Goal: Information Seeking & Learning: Learn about a topic

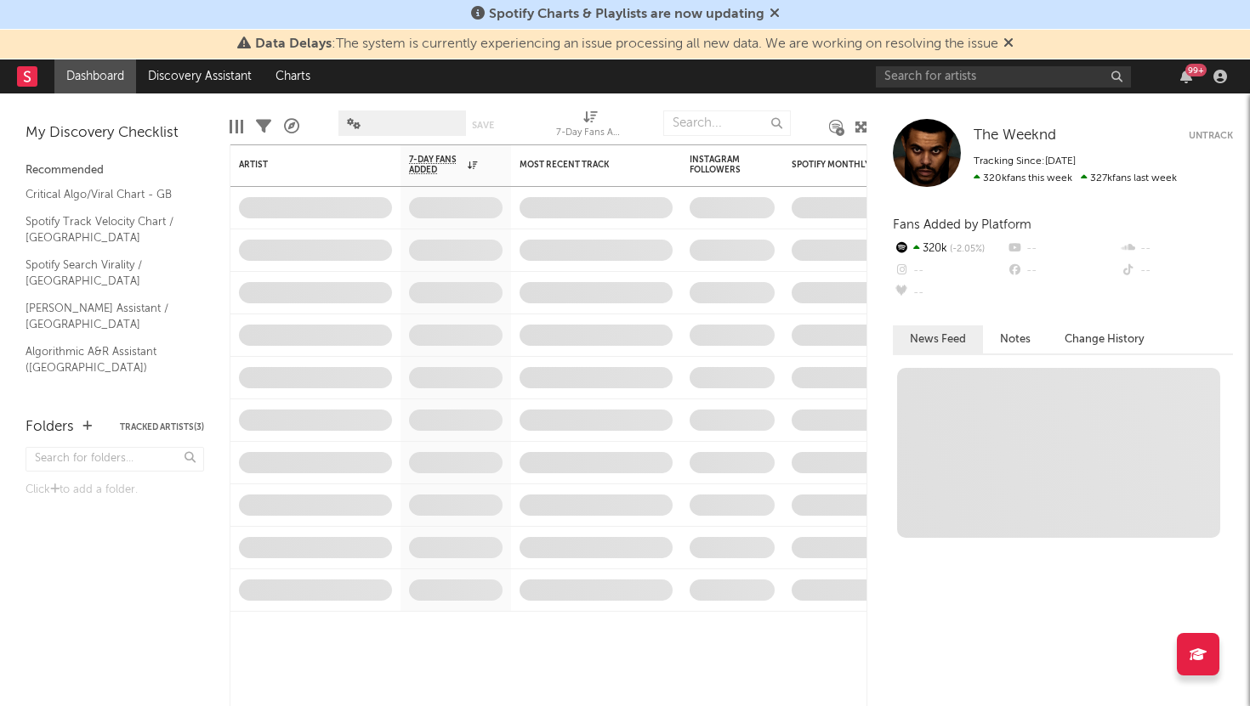
click at [945, 24] on div "Spotify Charts & Playlists are now updating" at bounding box center [625, 15] width 1250 height 30
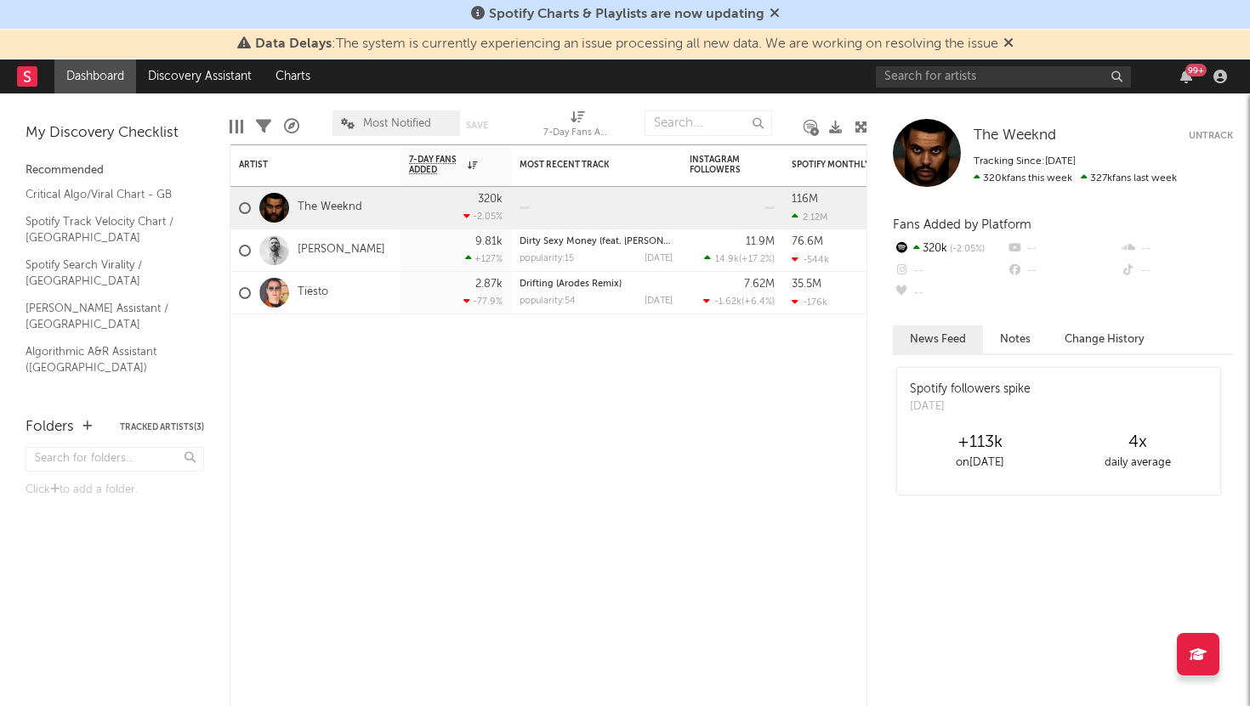
click at [1008, 40] on icon at bounding box center [1008, 43] width 10 height 14
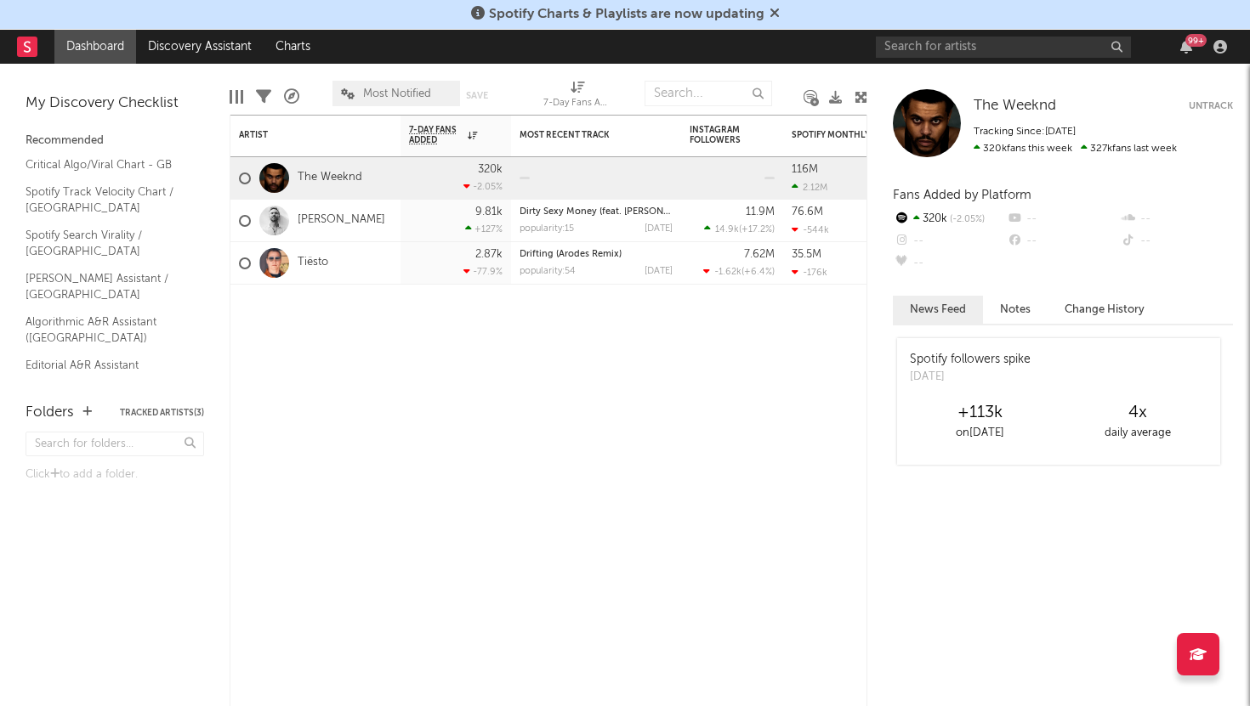
click at [764, 9] on span "Spotify Charts & Playlists are now updating" at bounding box center [625, 14] width 309 height 20
click at [772, 9] on icon at bounding box center [774, 13] width 10 height 14
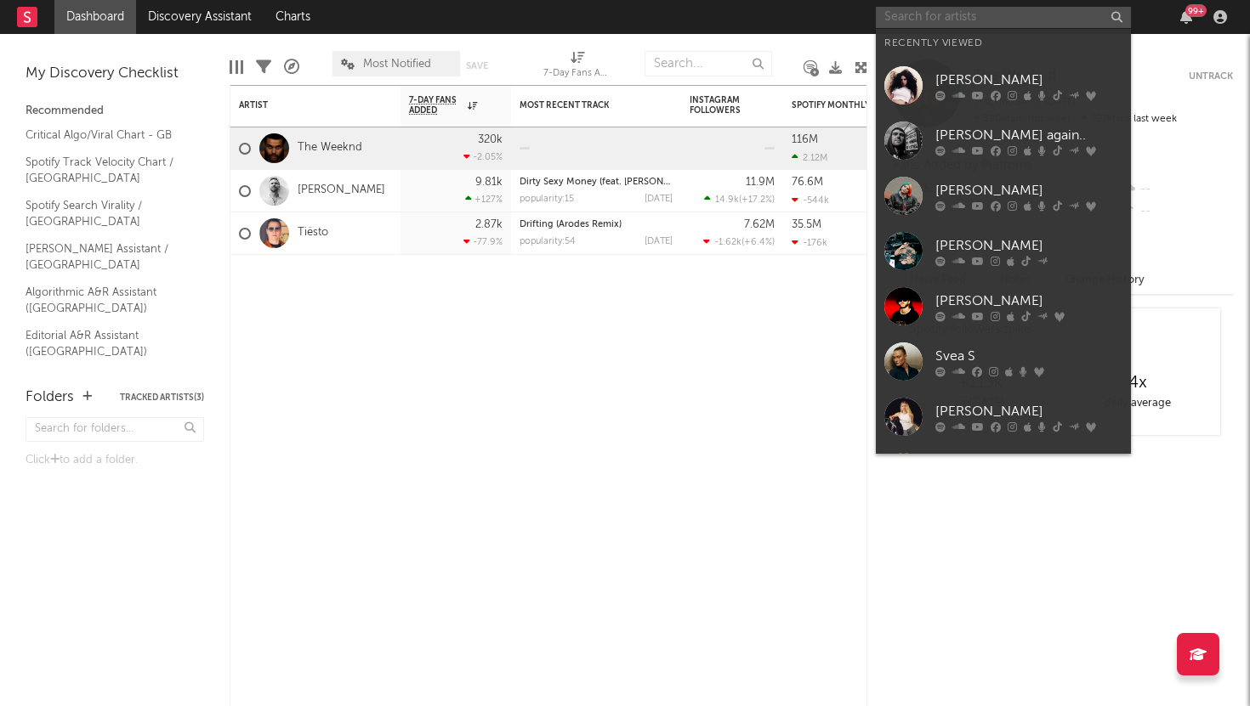
click at [1009, 14] on input "text" at bounding box center [1003, 17] width 255 height 21
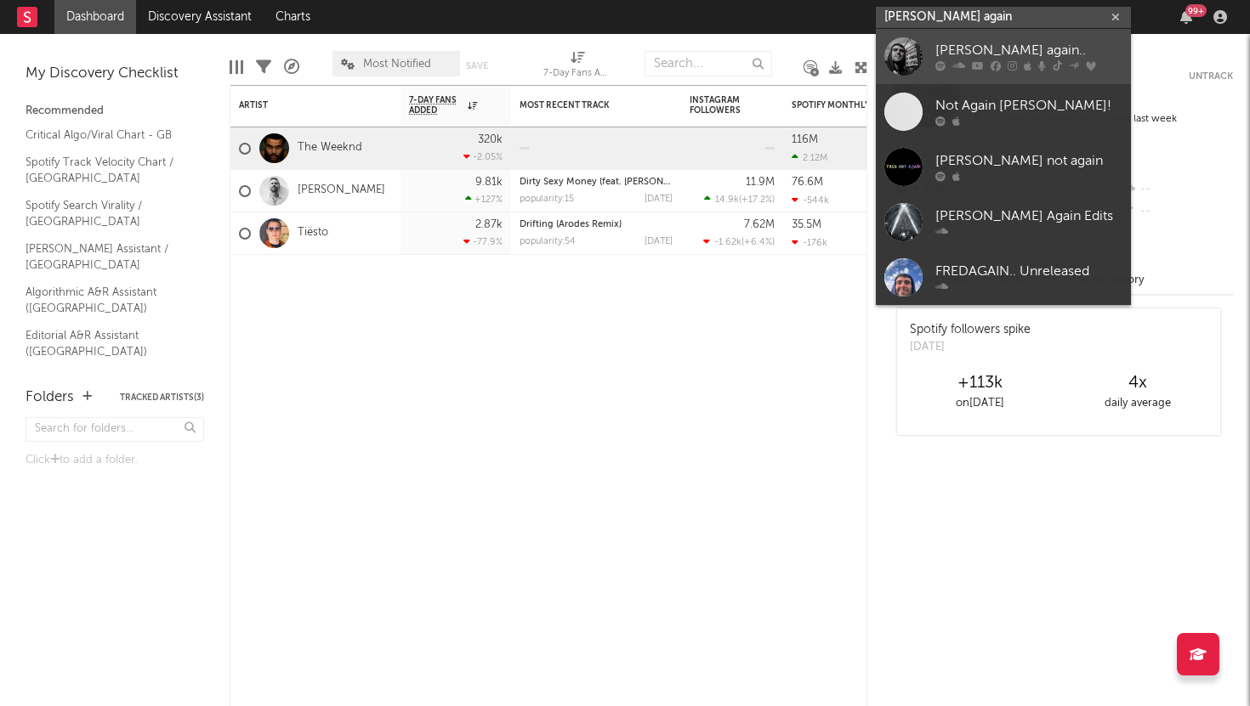
type input "[PERSON_NAME] again"
click at [978, 62] on icon at bounding box center [978, 66] width 12 height 10
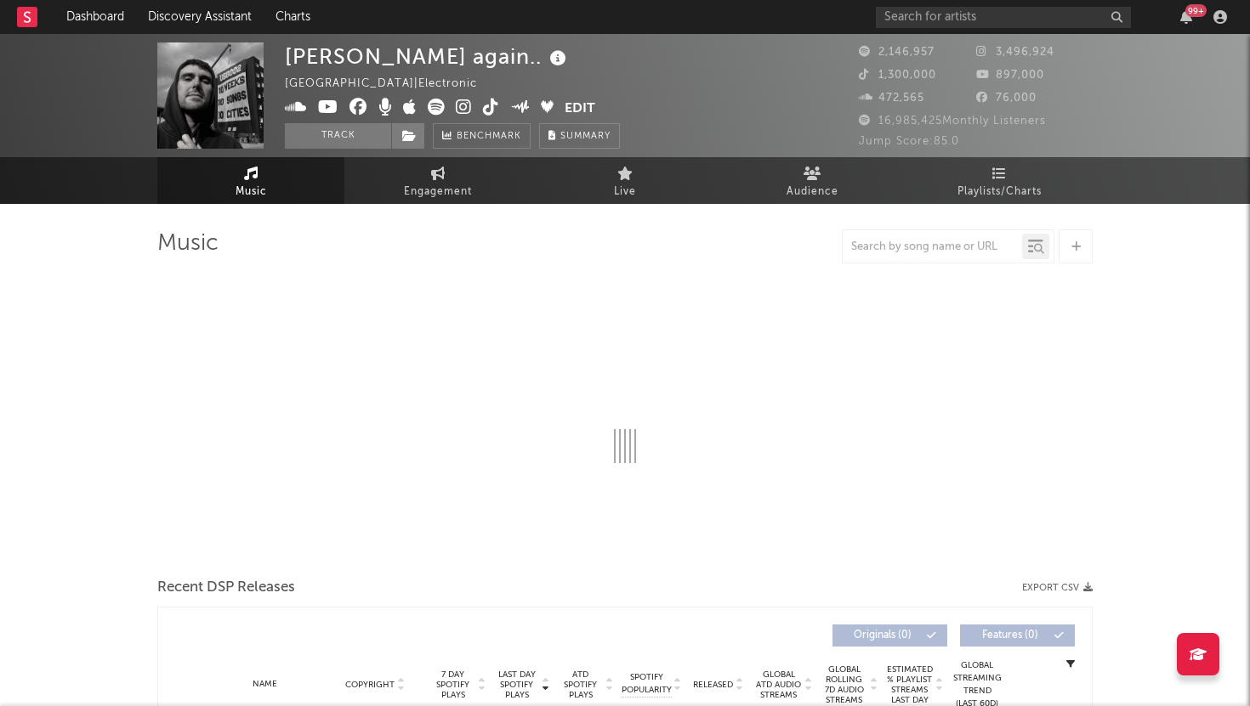
select select "6m"
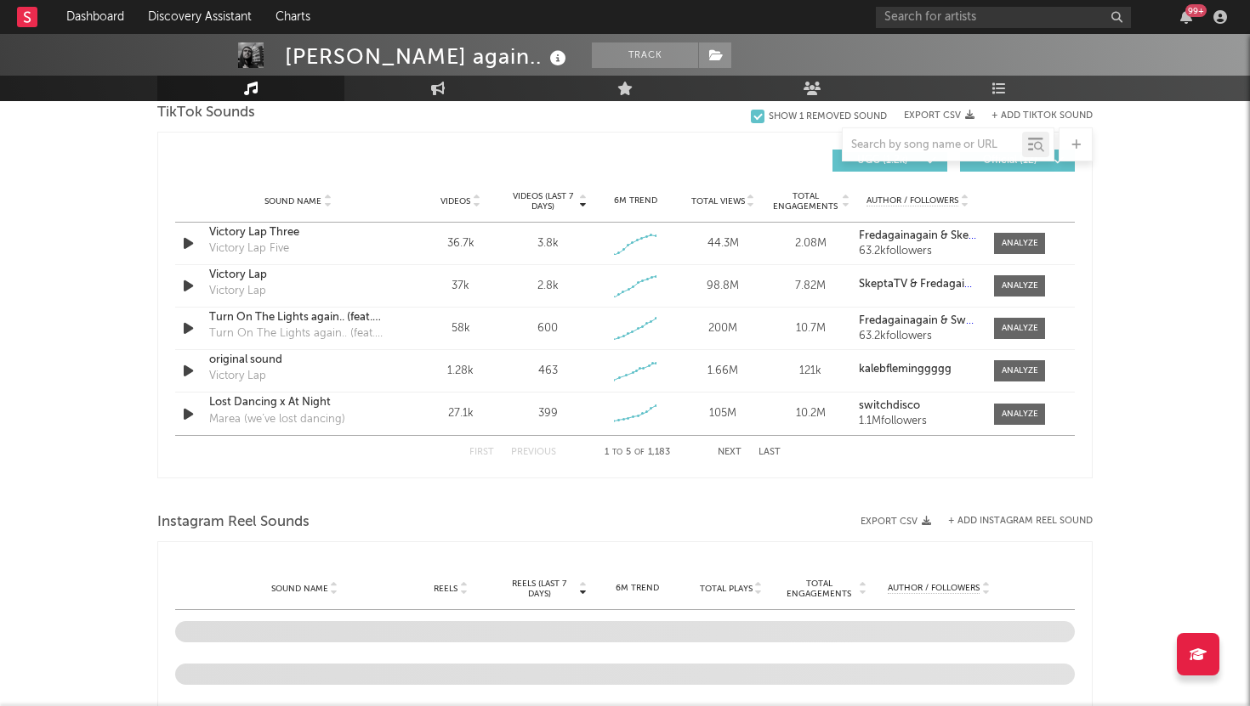
scroll to position [1100, 0]
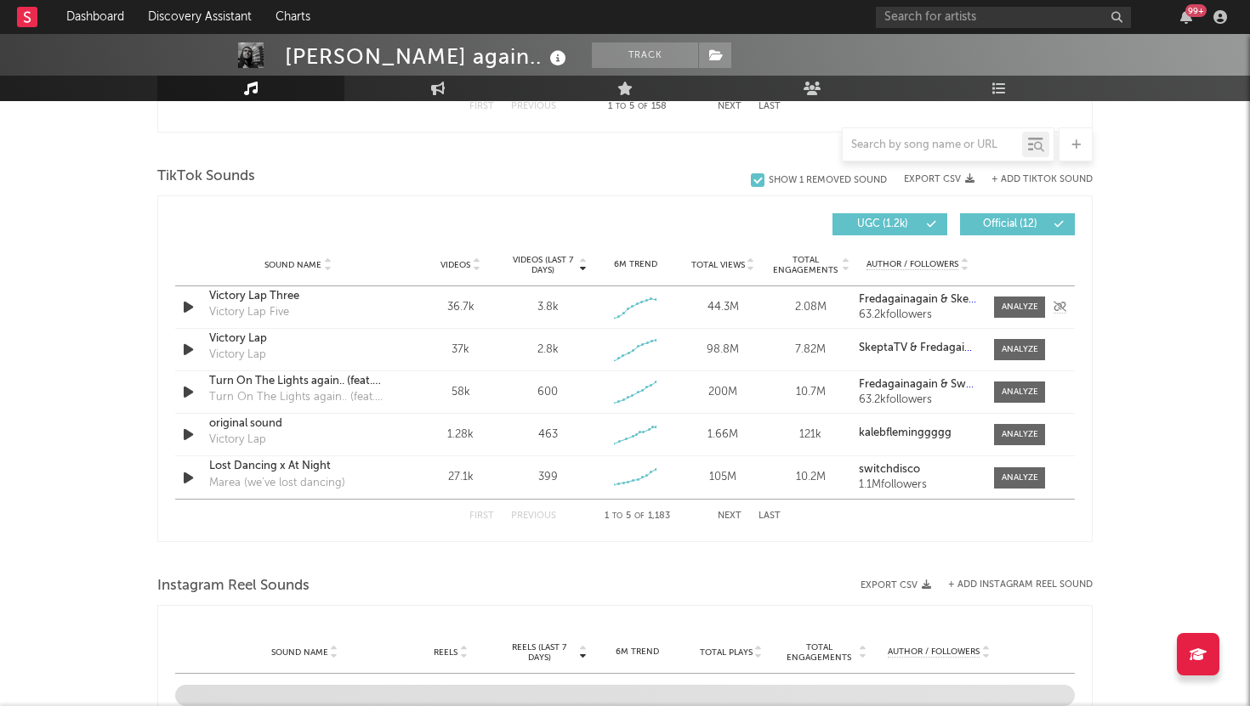
click at [280, 295] on div "Victory Lap Three" at bounding box center [298, 296] width 178 height 17
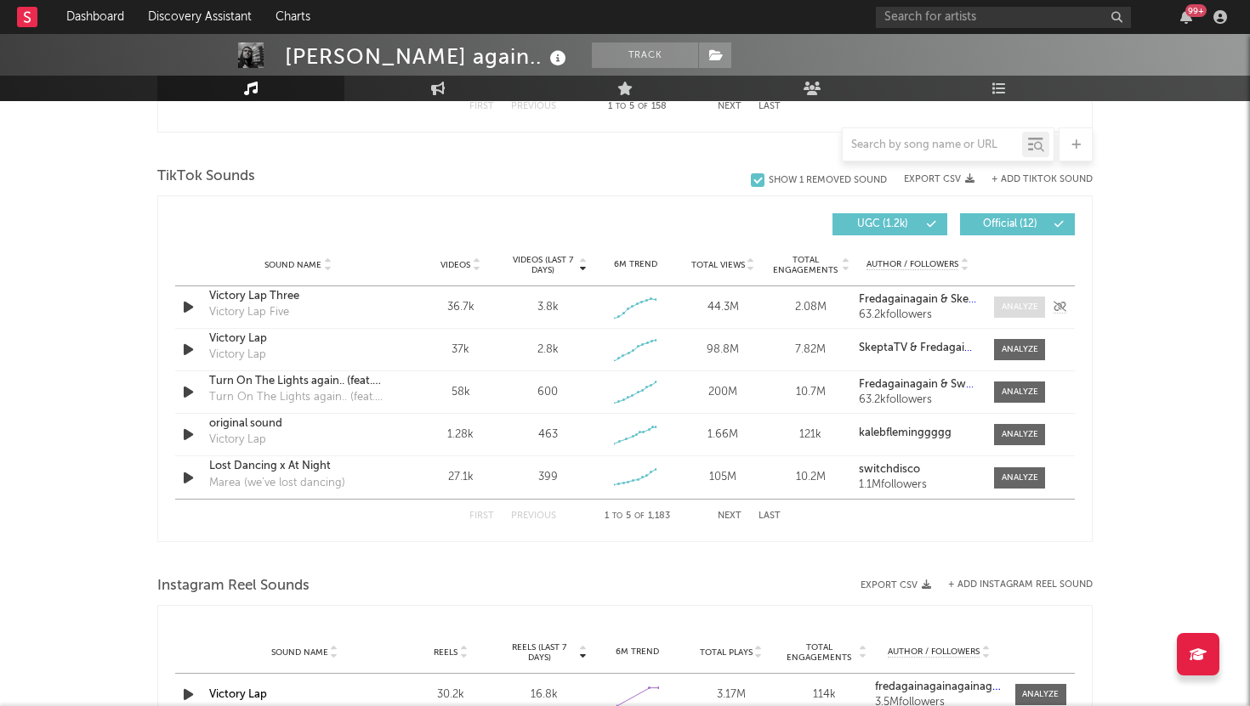
click at [1004, 315] on span at bounding box center [1019, 307] width 51 height 21
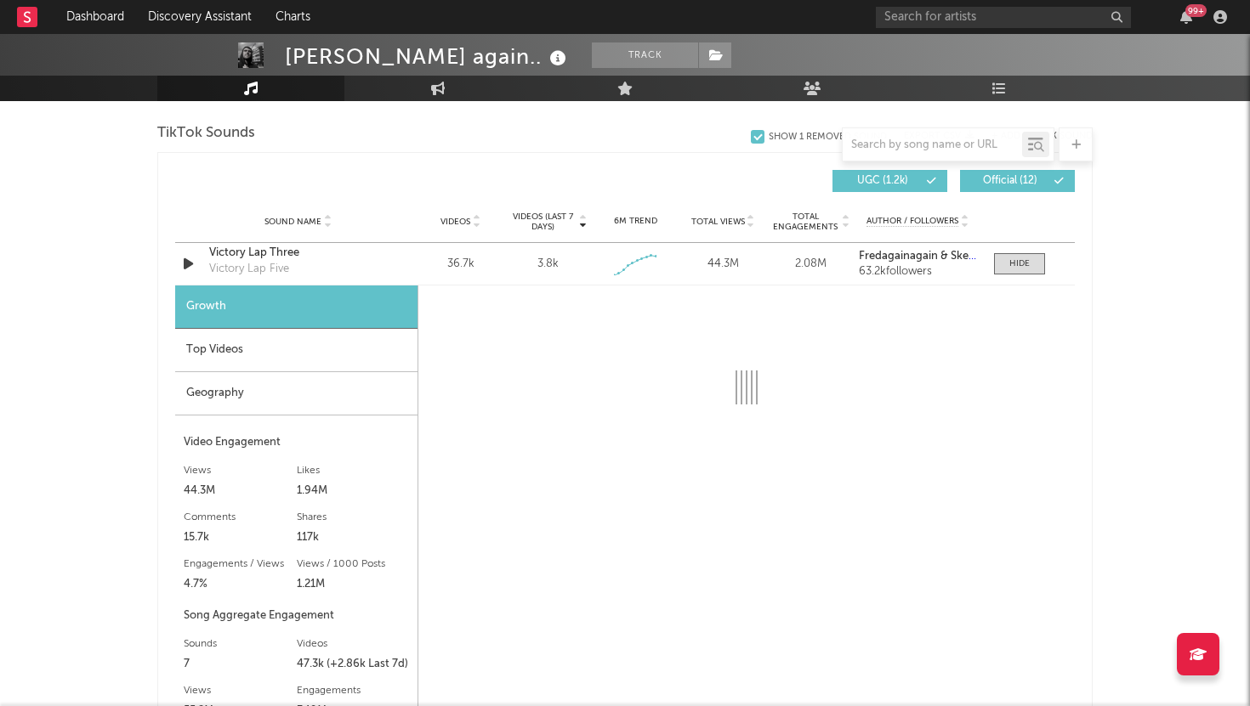
select select "1w"
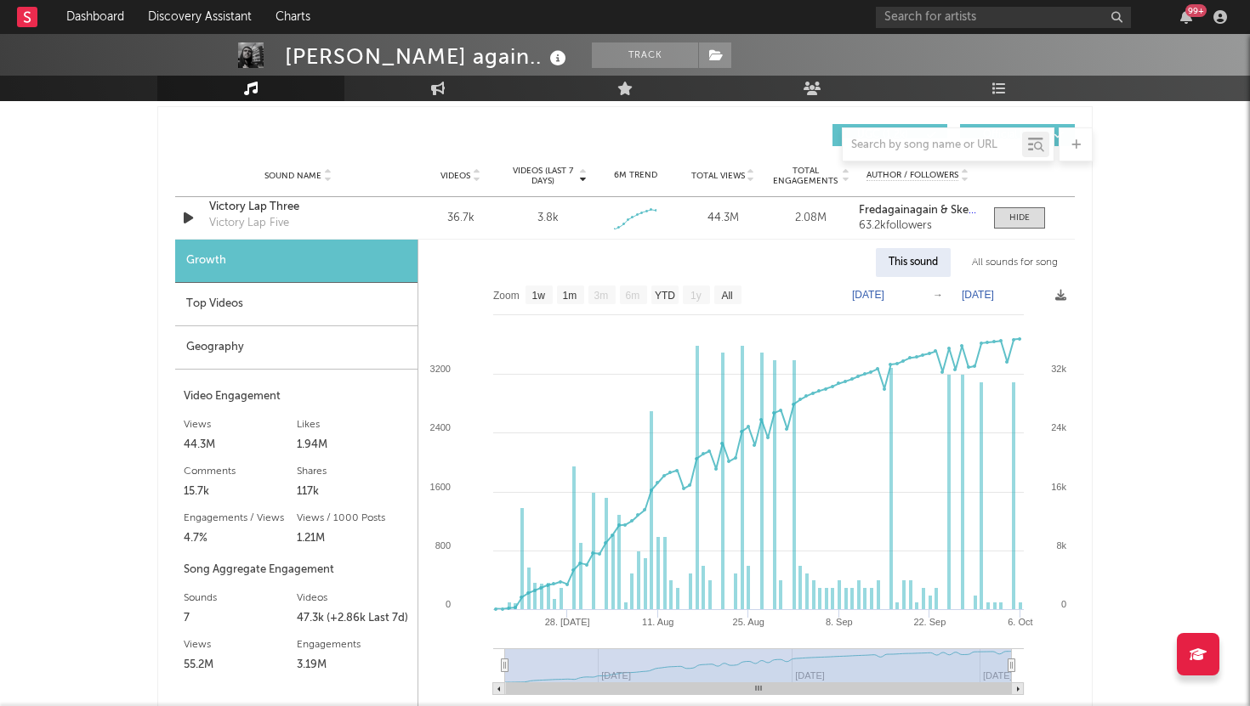
scroll to position [1262, 0]
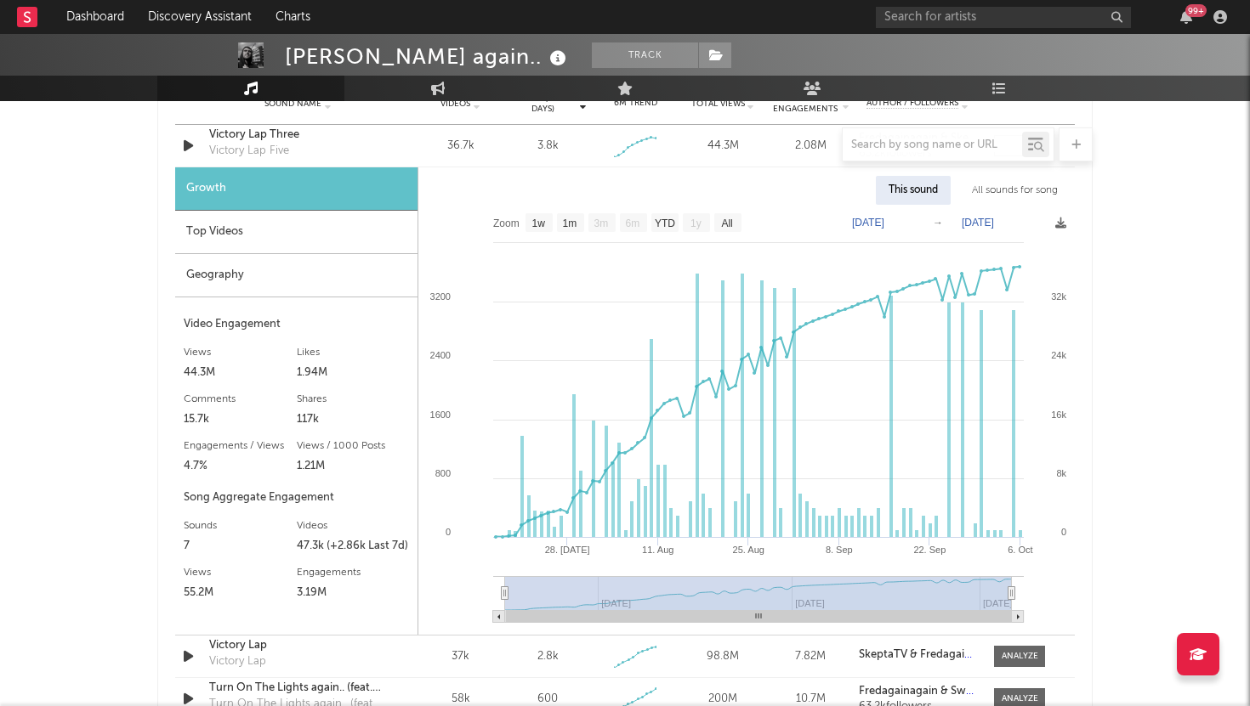
click at [296, 235] on div "Top Videos" at bounding box center [296, 232] width 242 height 43
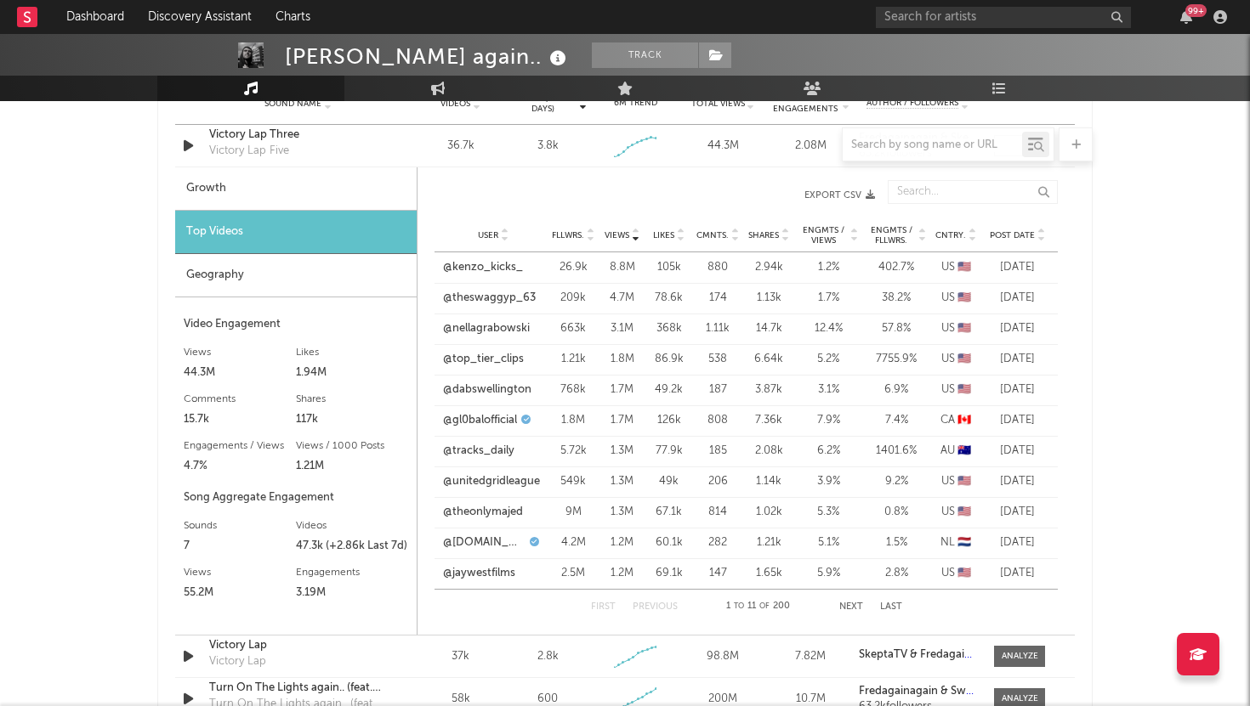
click at [298, 280] on div "Geography" at bounding box center [295, 275] width 241 height 43
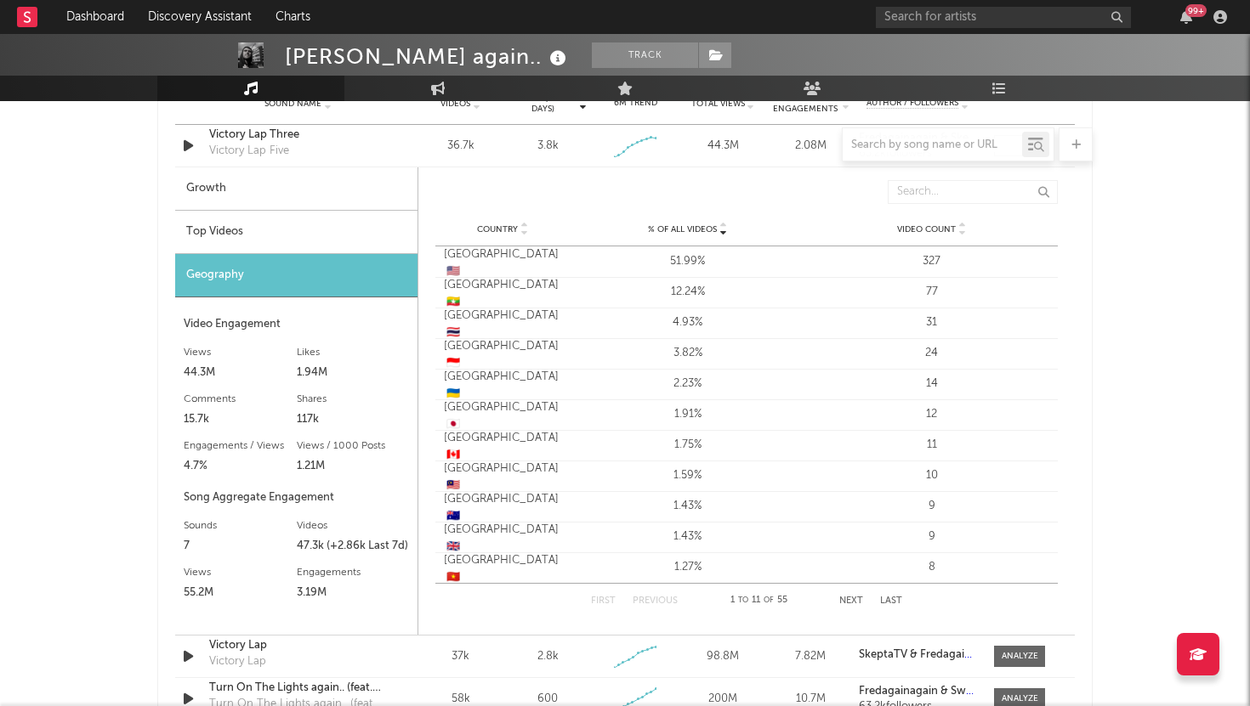
click at [292, 231] on div "Top Videos" at bounding box center [296, 232] width 242 height 43
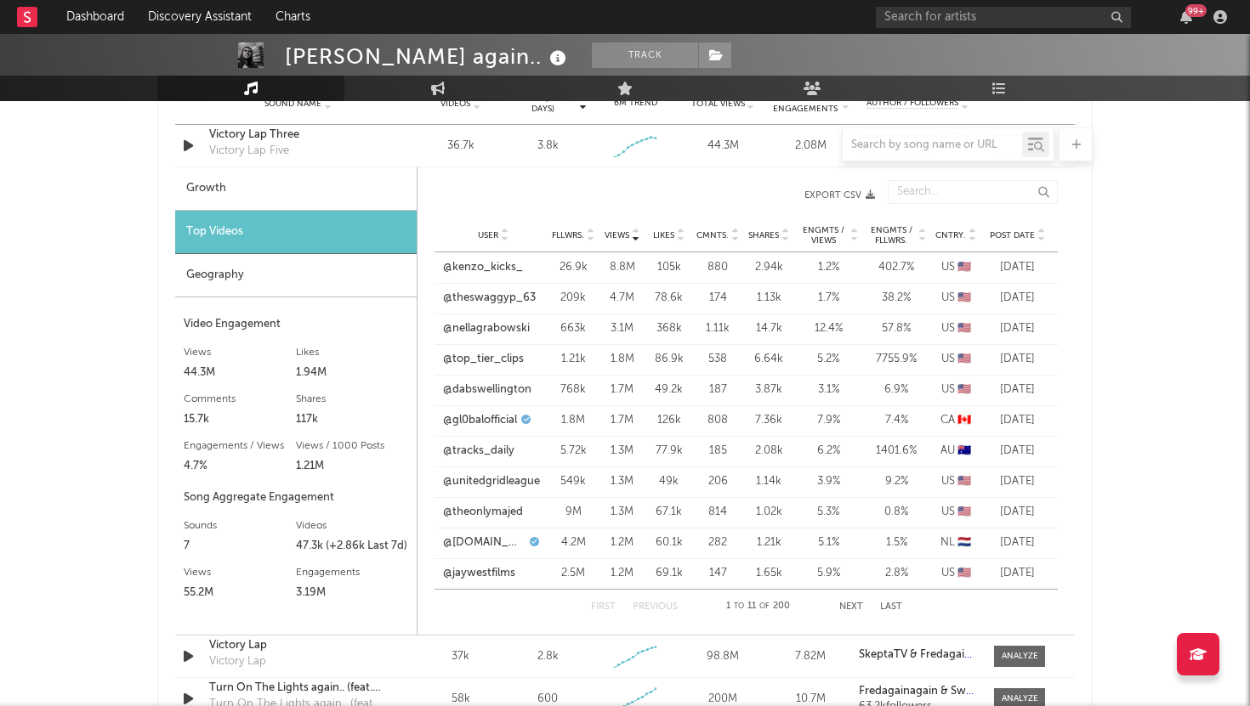
click at [1021, 237] on span "Post Date" at bounding box center [1012, 235] width 45 height 10
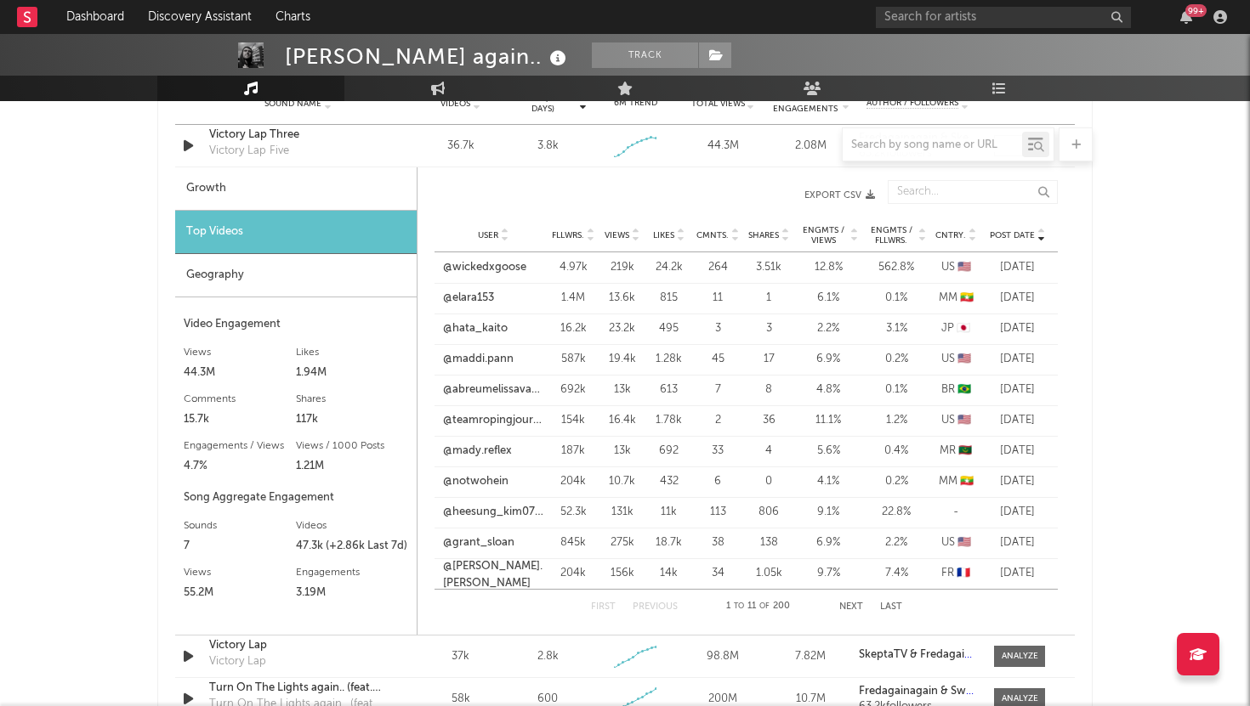
click at [621, 234] on span "Views" at bounding box center [616, 235] width 25 height 10
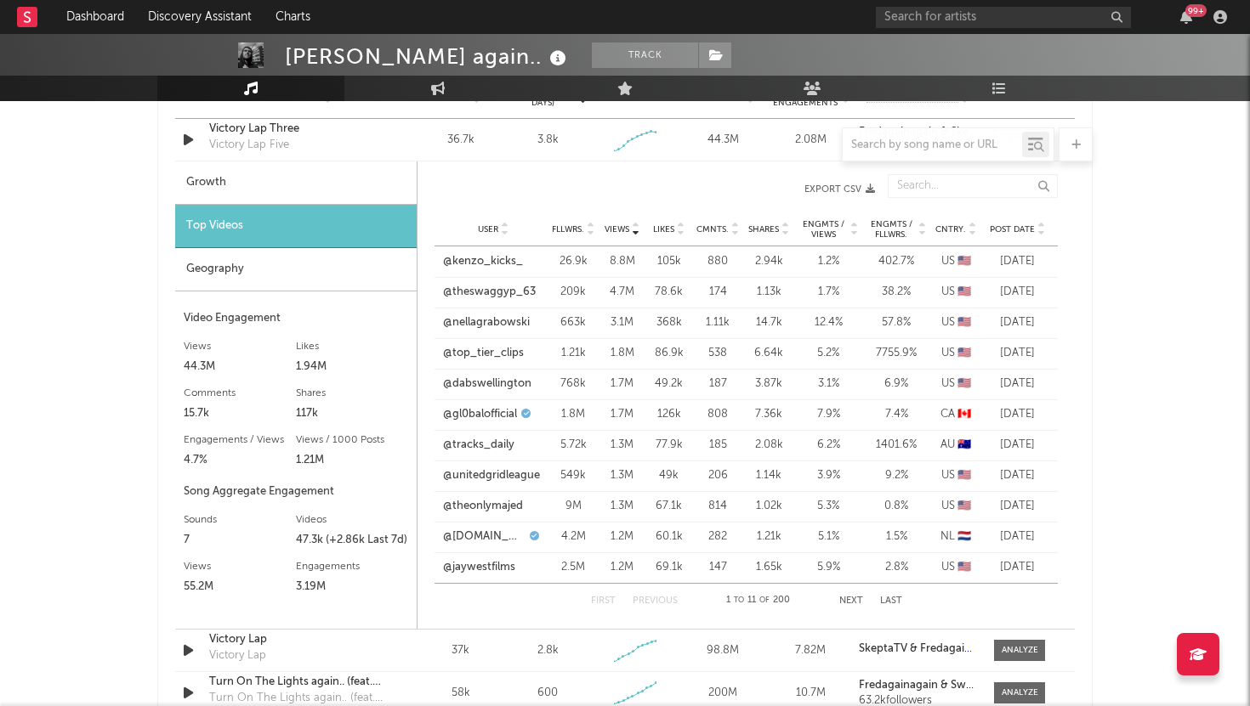
scroll to position [1268, 0]
click at [854, 605] on div "First Previous 1 to 11 of 200 Next Last" at bounding box center [746, 600] width 311 height 34
click at [854, 602] on button "Next" at bounding box center [851, 600] width 24 height 9
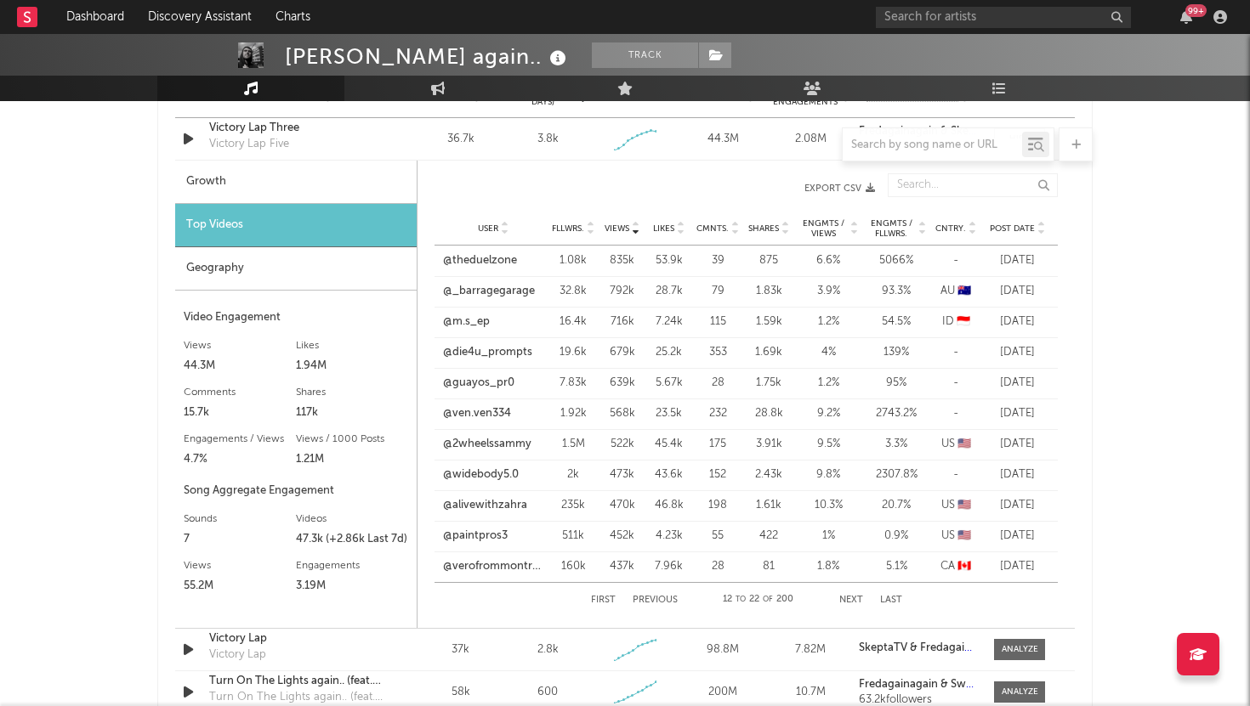
click at [854, 602] on button "Next" at bounding box center [851, 600] width 24 height 9
click at [843, 598] on button "Next" at bounding box center [851, 600] width 24 height 9
click at [650, 597] on button "Previous" at bounding box center [654, 600] width 45 height 9
click at [497, 413] on link "@ven.ven334" at bounding box center [477, 414] width 68 height 17
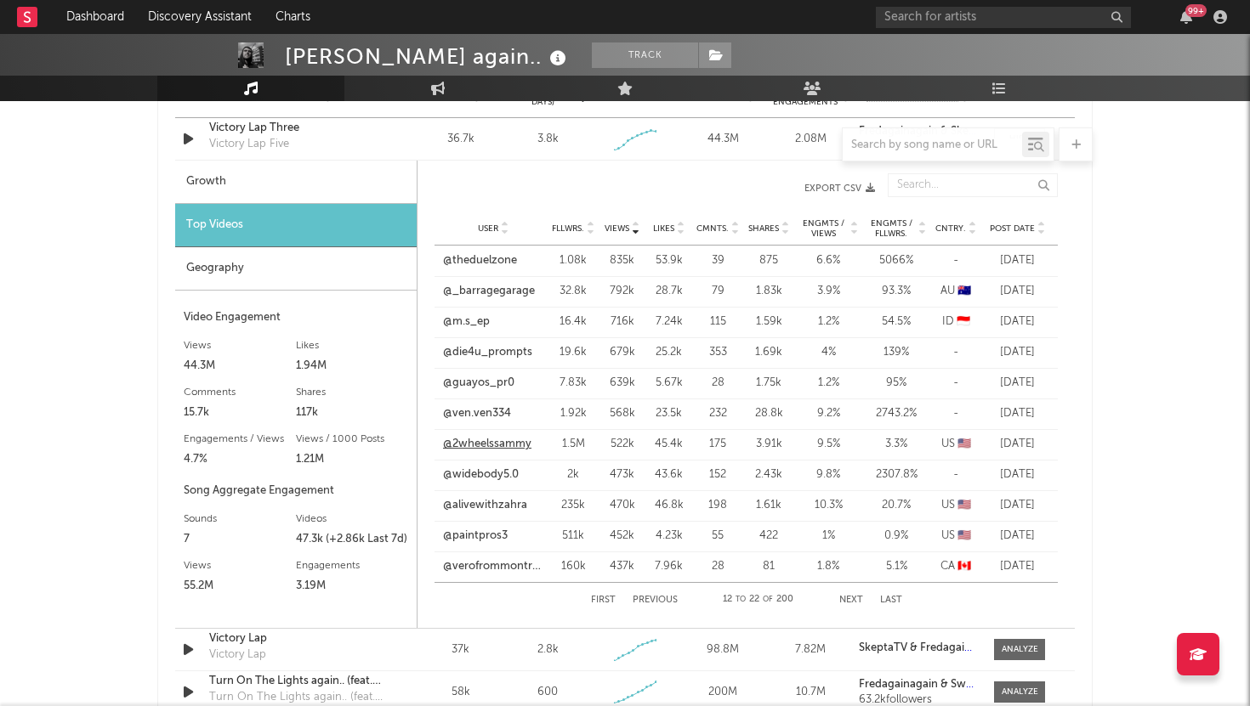
click at [504, 444] on link "@2wheelssammy" at bounding box center [487, 444] width 88 height 17
click at [851, 602] on button "Next" at bounding box center [851, 600] width 24 height 9
click at [491, 382] on link "@grant_sloan" at bounding box center [478, 383] width 71 height 17
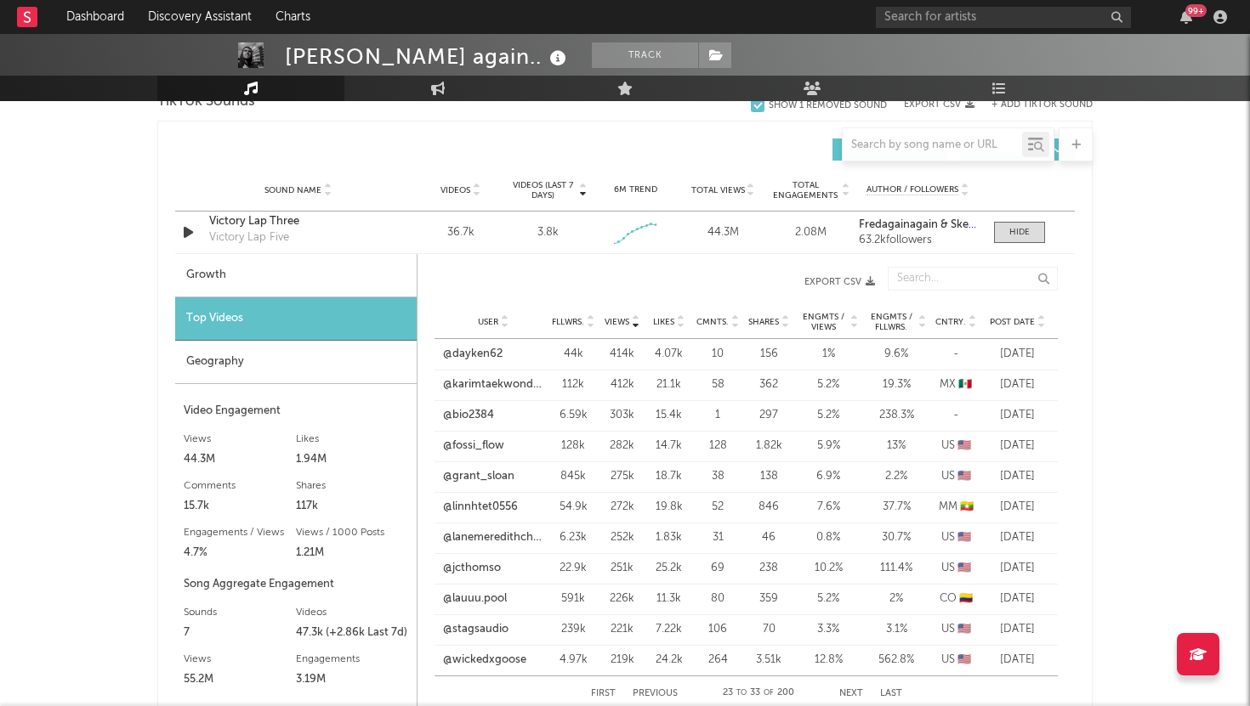
scroll to position [1151, 0]
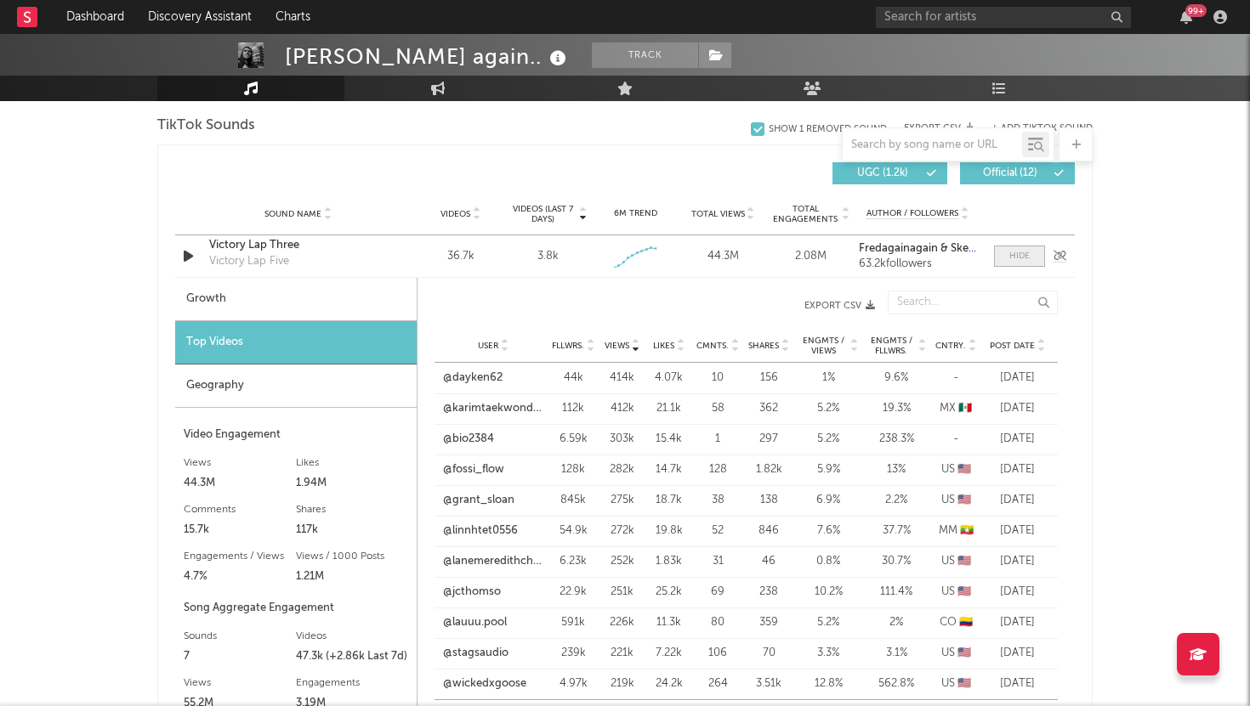
click at [1012, 253] on div at bounding box center [1019, 256] width 20 height 13
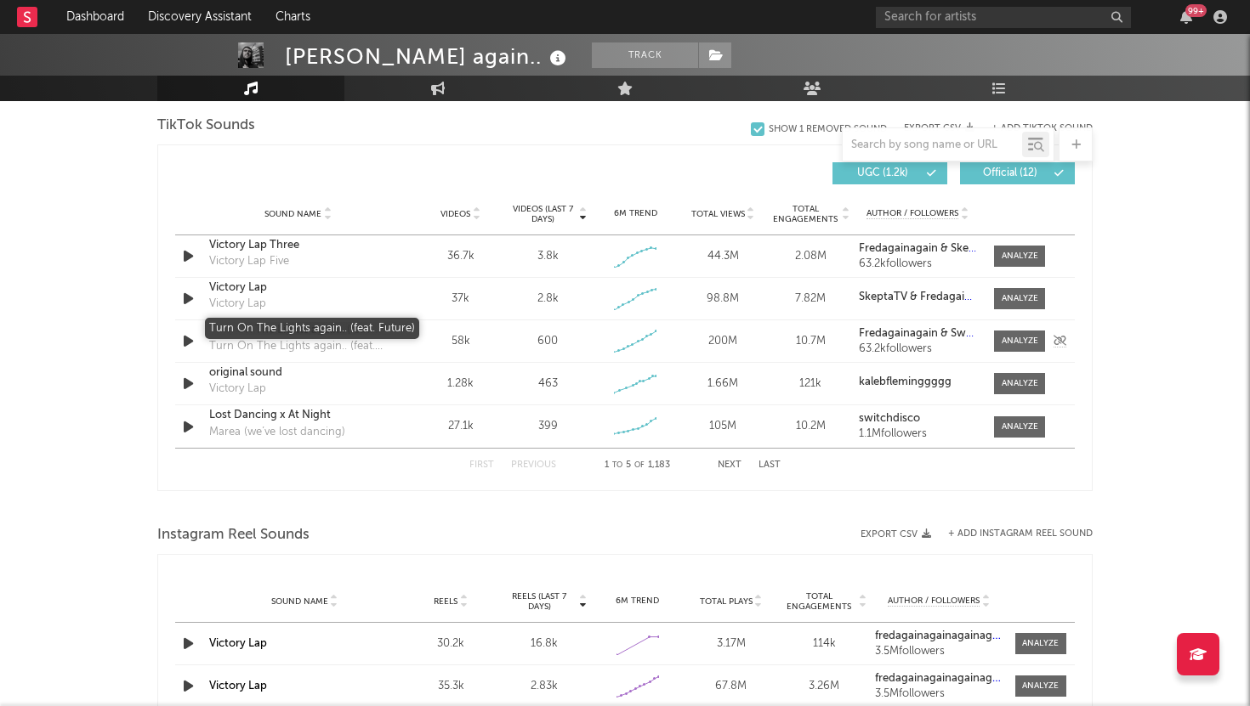
click at [309, 332] on div "Turn On The Lights again.. (feat. Future)" at bounding box center [298, 330] width 178 height 17
click at [544, 214] on span "Videos (last 7 days)" at bounding box center [542, 214] width 69 height 20
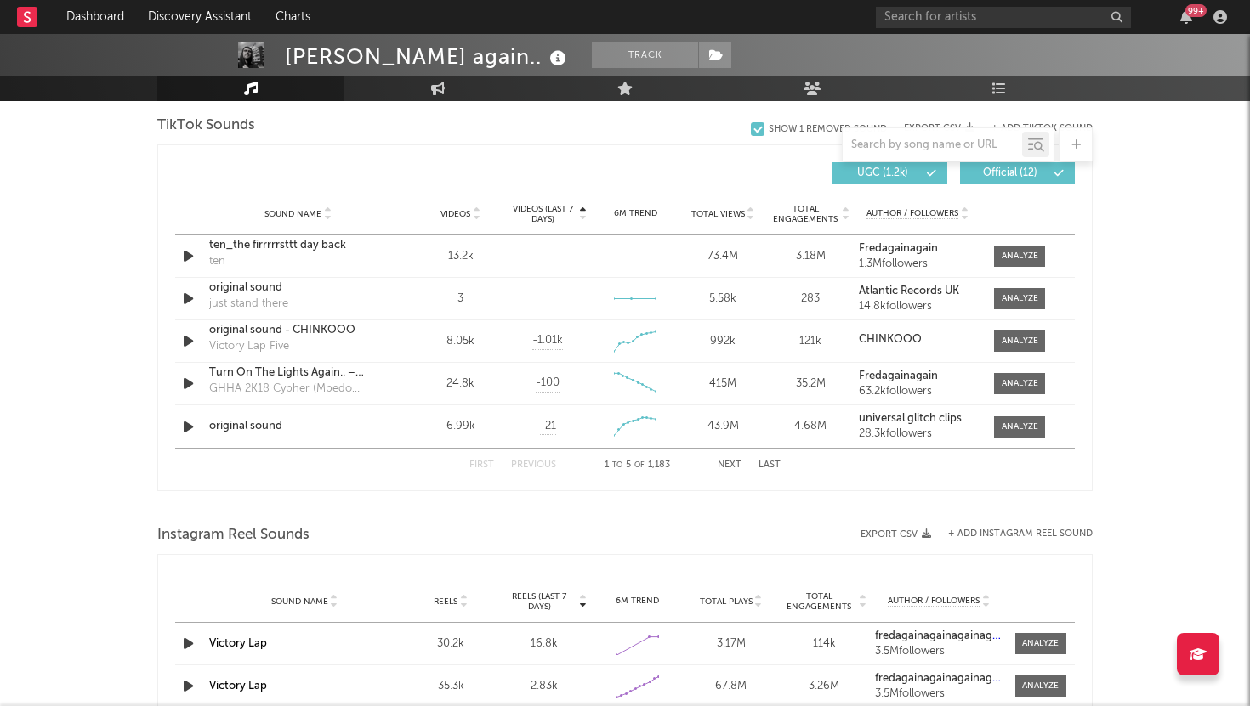
click at [544, 214] on span "Videos (last 7 days)" at bounding box center [542, 214] width 69 height 20
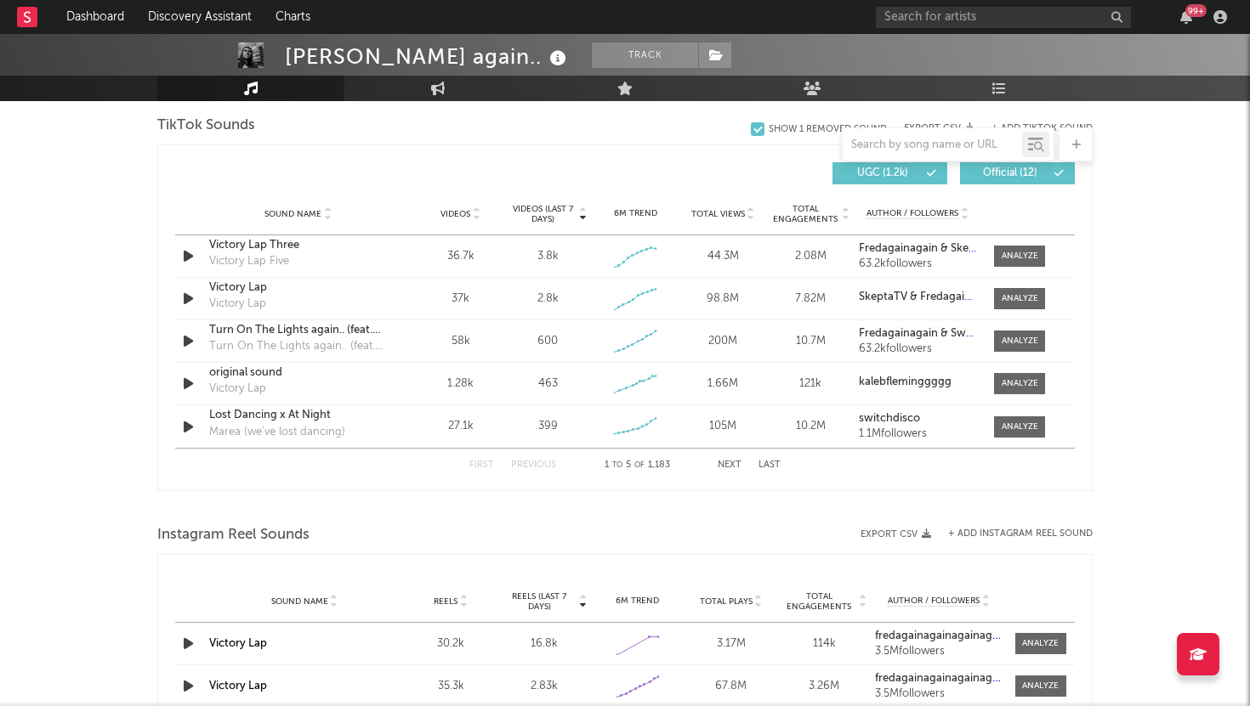
click at [732, 466] on button "Next" at bounding box center [730, 465] width 24 height 9
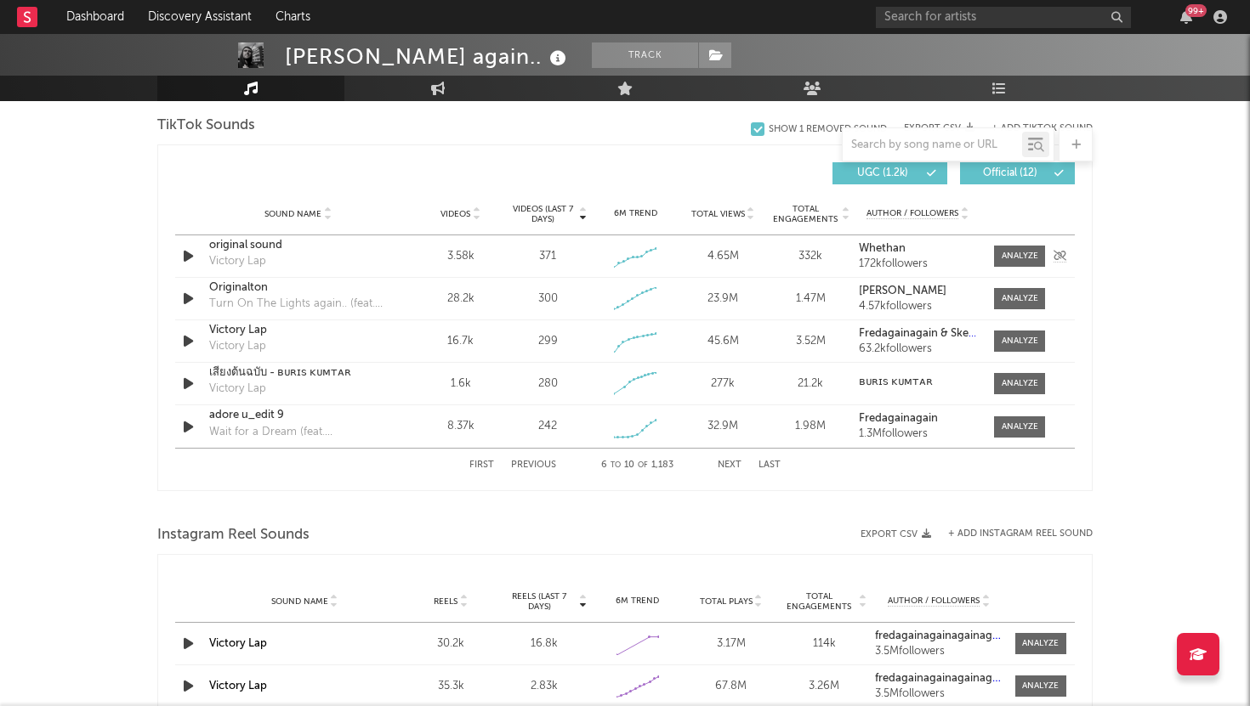
click at [218, 245] on div "original sound" at bounding box center [298, 245] width 178 height 17
click at [239, 288] on div "Originalton" at bounding box center [298, 288] width 178 height 17
click at [727, 461] on button "Next" at bounding box center [730, 465] width 24 height 9
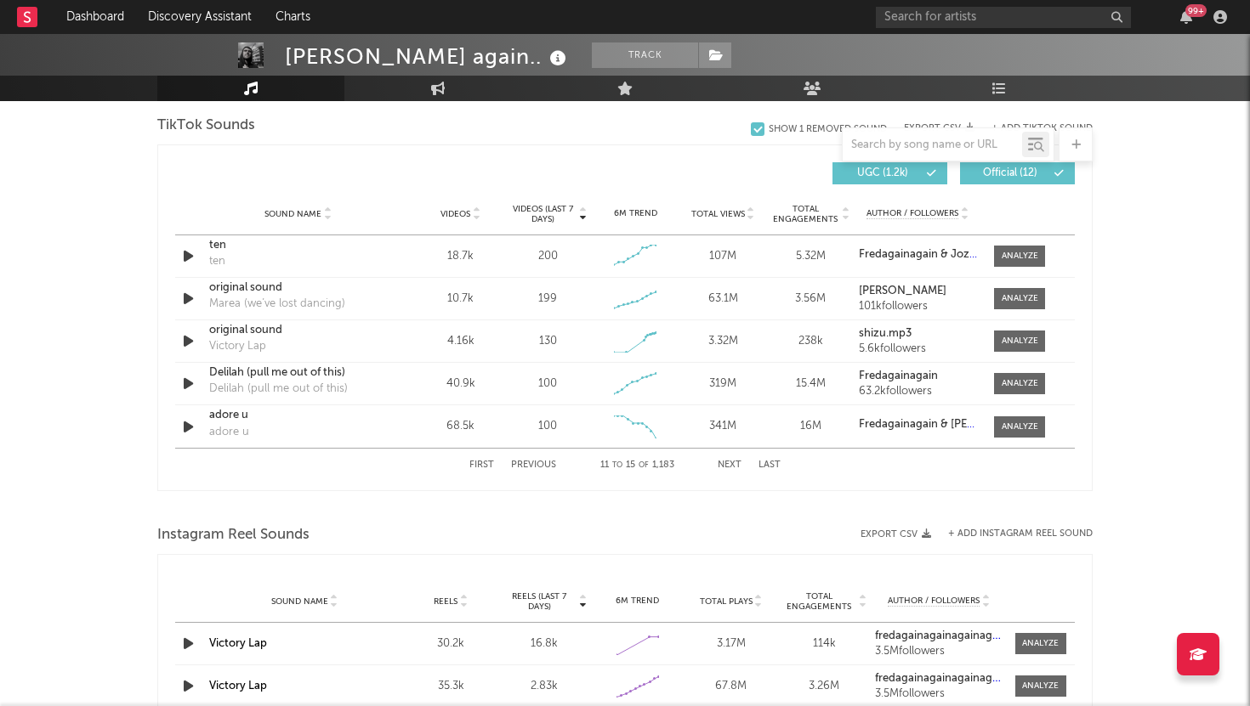
click at [737, 466] on button "Next" at bounding box center [730, 465] width 24 height 9
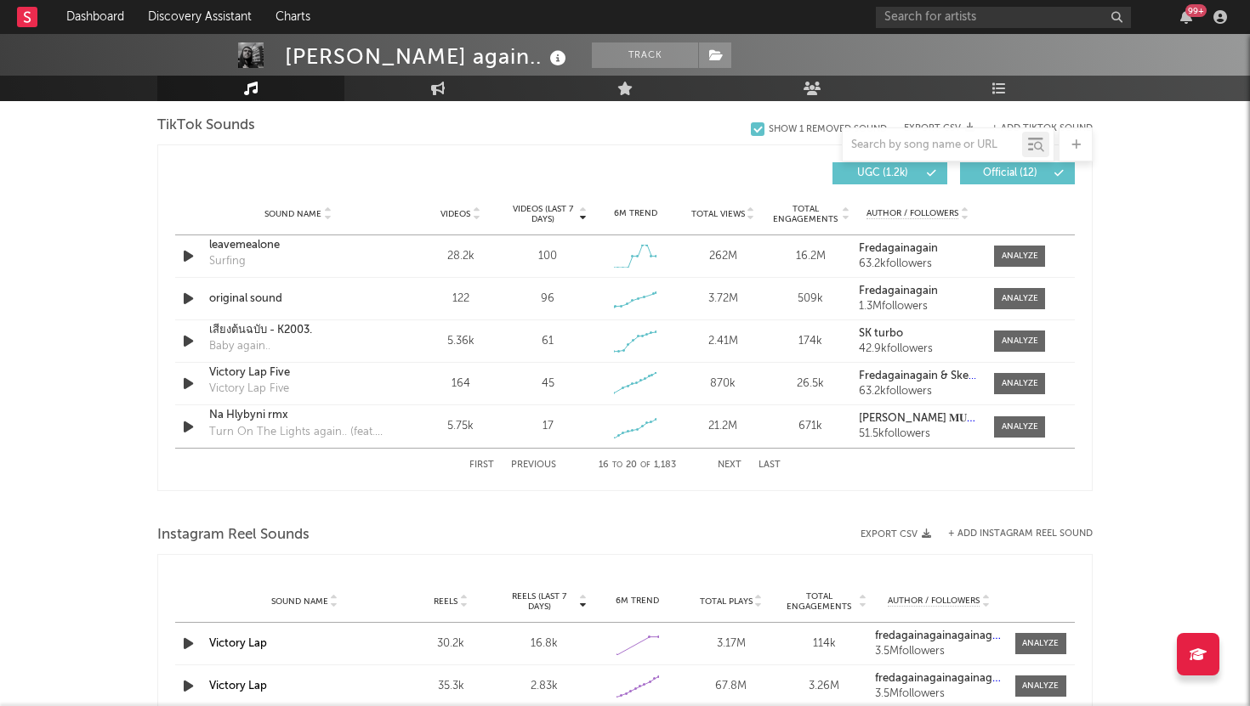
click at [737, 465] on button "Next" at bounding box center [730, 465] width 24 height 9
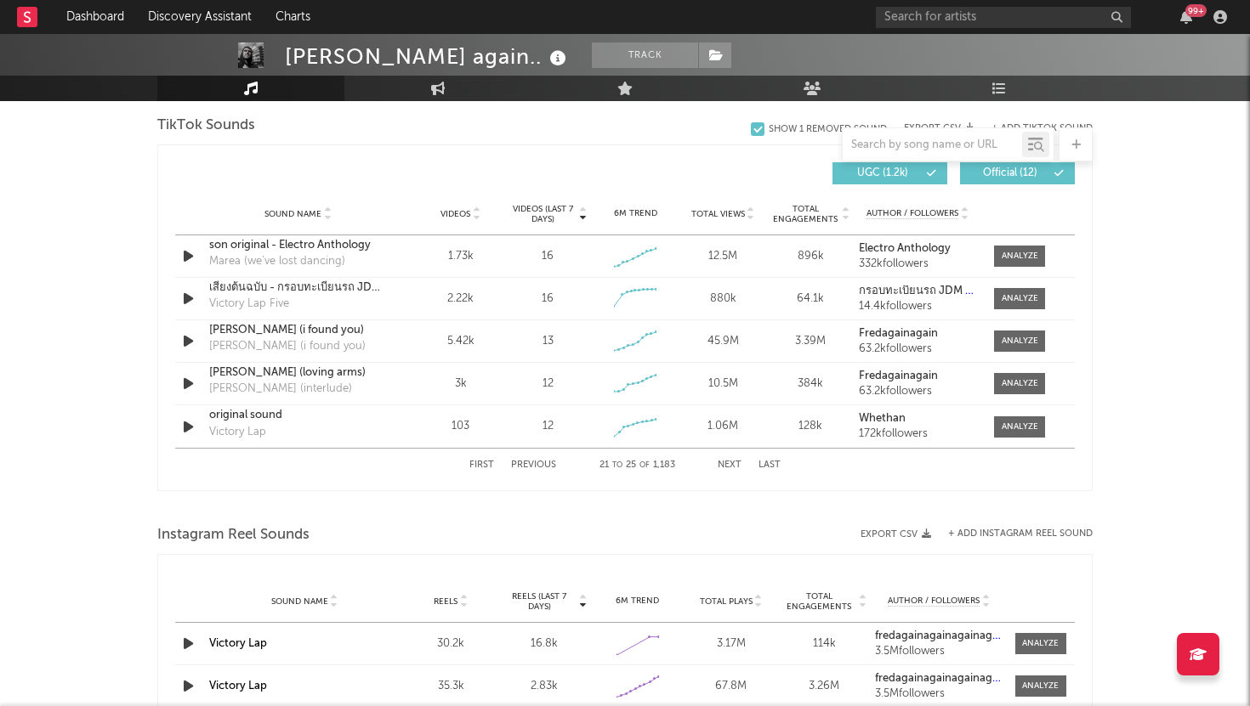
click at [737, 465] on button "Next" at bounding box center [730, 465] width 24 height 9
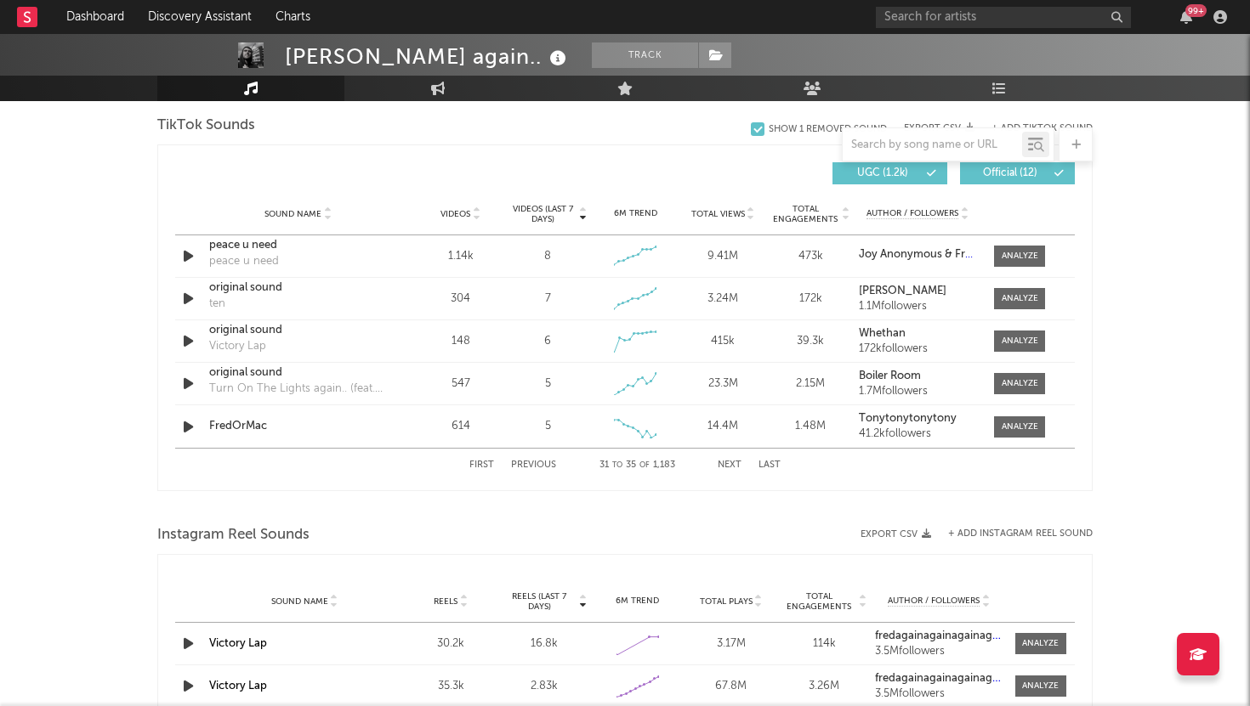
click at [737, 465] on button "Next" at bounding box center [730, 465] width 24 height 9
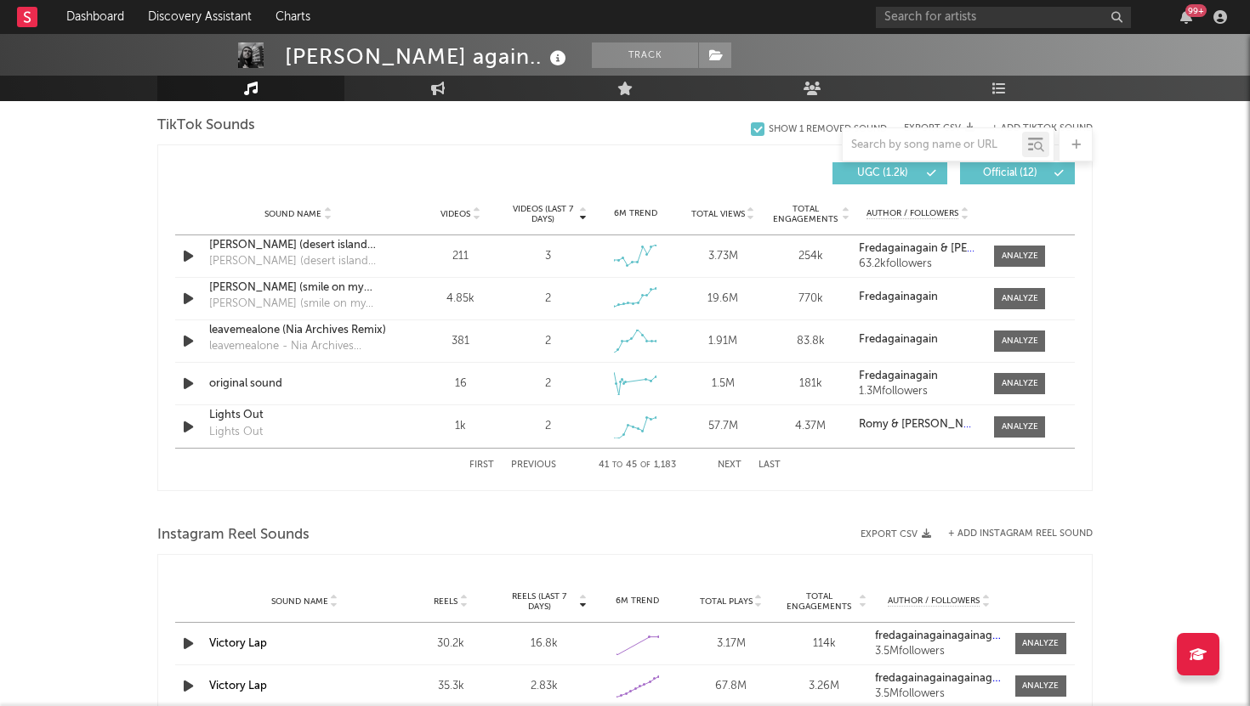
click at [737, 465] on button "Next" at bounding box center [730, 465] width 24 height 9
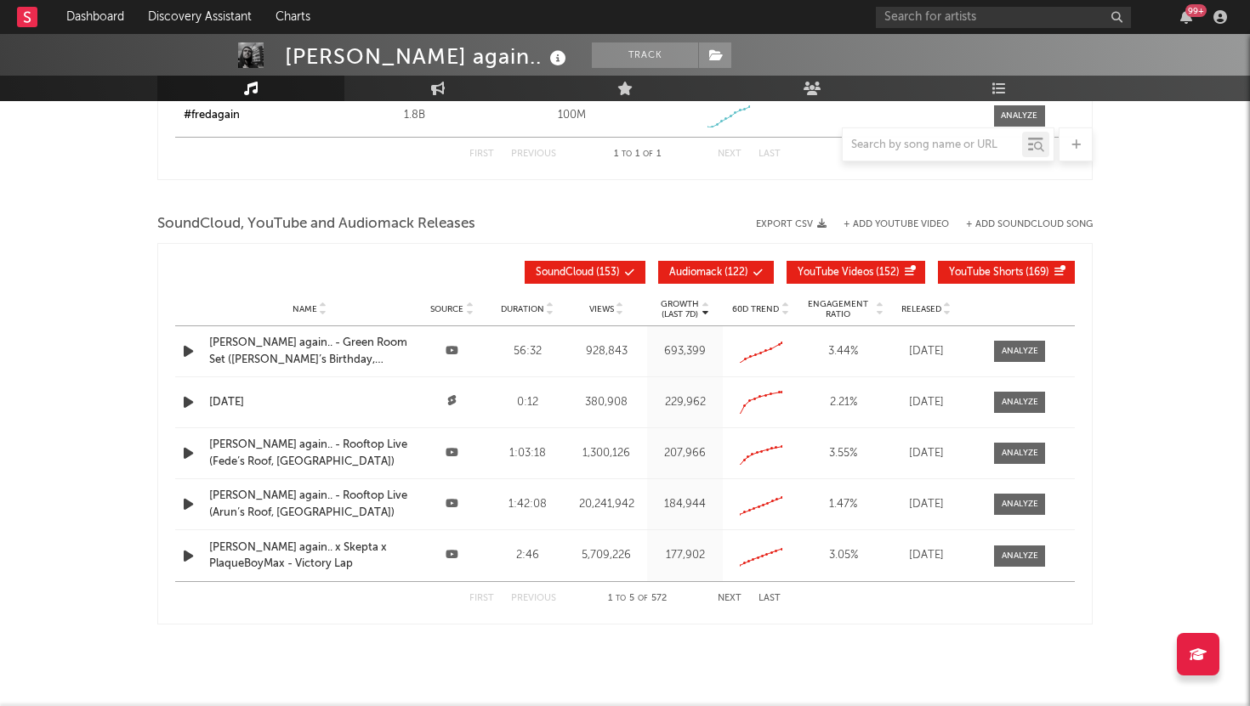
scroll to position [2082, 0]
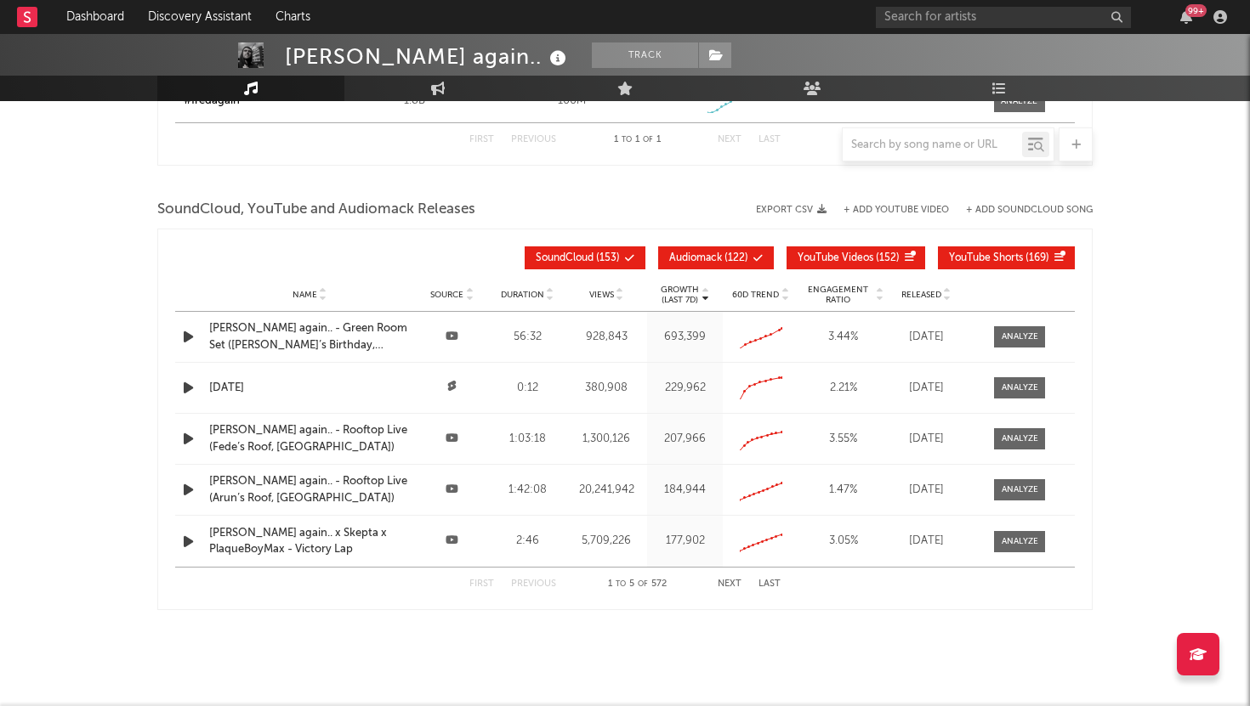
click at [333, 326] on div "[PERSON_NAME] again.. - Green Room Set ([PERSON_NAME]’s Birthday, [GEOGRAPHIC_D…" at bounding box center [309, 336] width 201 height 33
